Goal: Contribute content

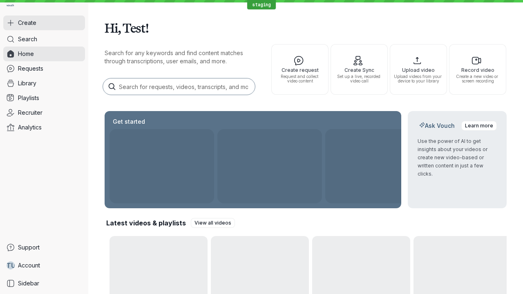
click at [44, 23] on button "Create" at bounding box center [44, 23] width 82 height 15
